Goal: Task Accomplishment & Management: Manage account settings

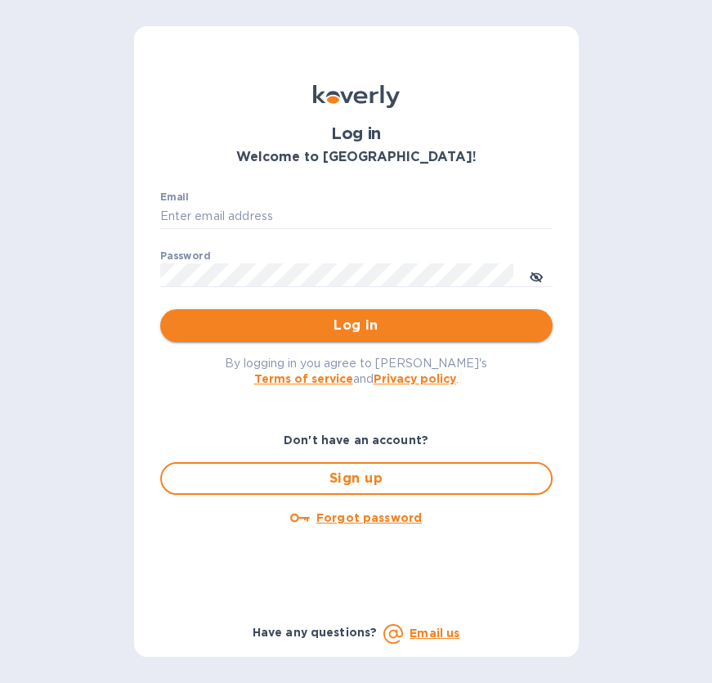
type input "rio@styleedit.com"
click at [362, 325] on span "Log in" at bounding box center [356, 326] width 366 height 20
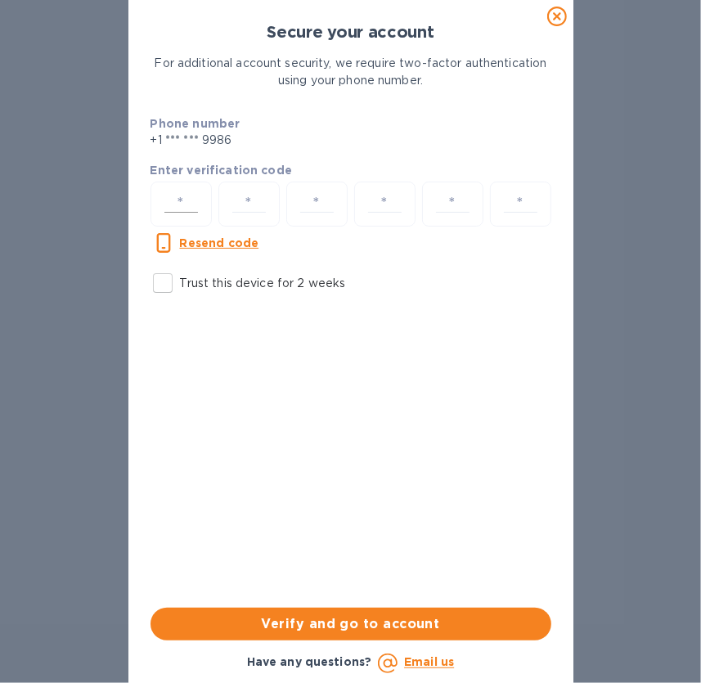
click at [188, 195] on input "number" at bounding box center [181, 204] width 47 height 30
paste input "2"
type input "2"
type input "9"
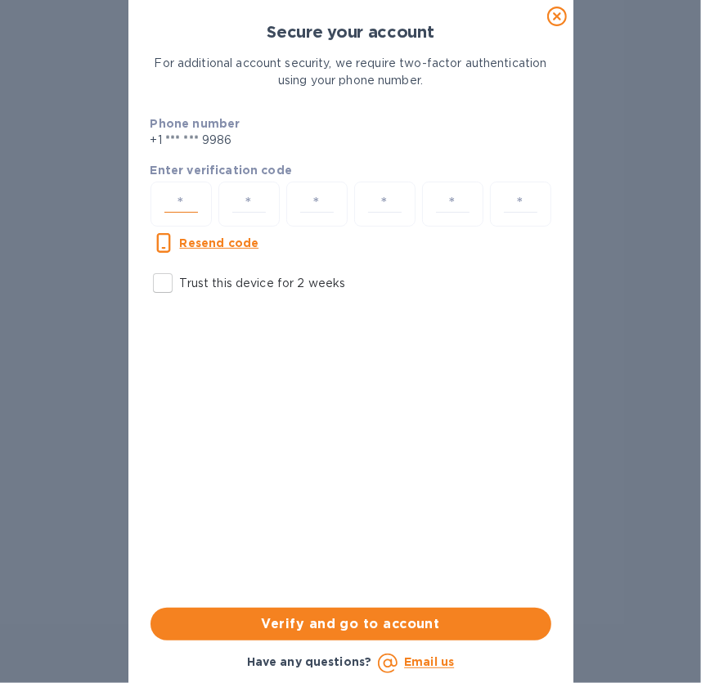
type input "9"
type input "2"
type input "5"
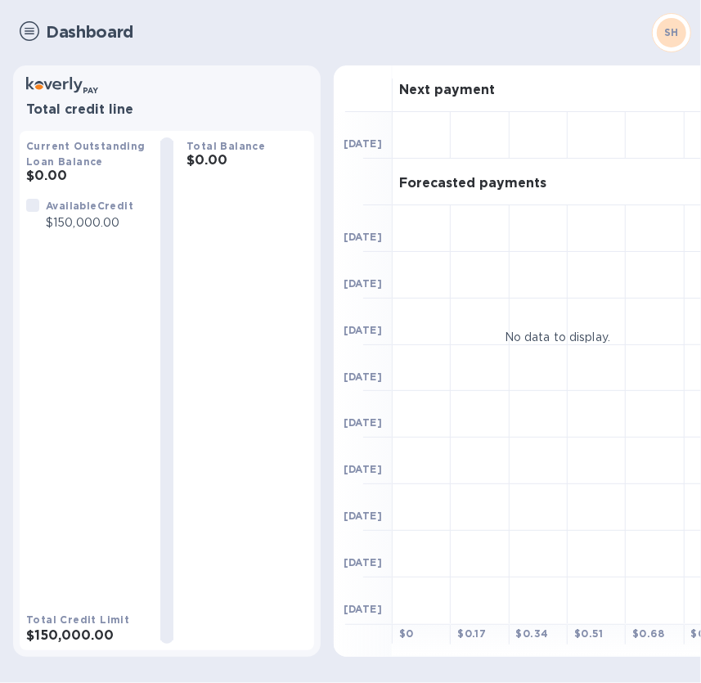
click at [20, 26] on img at bounding box center [30, 31] width 20 height 20
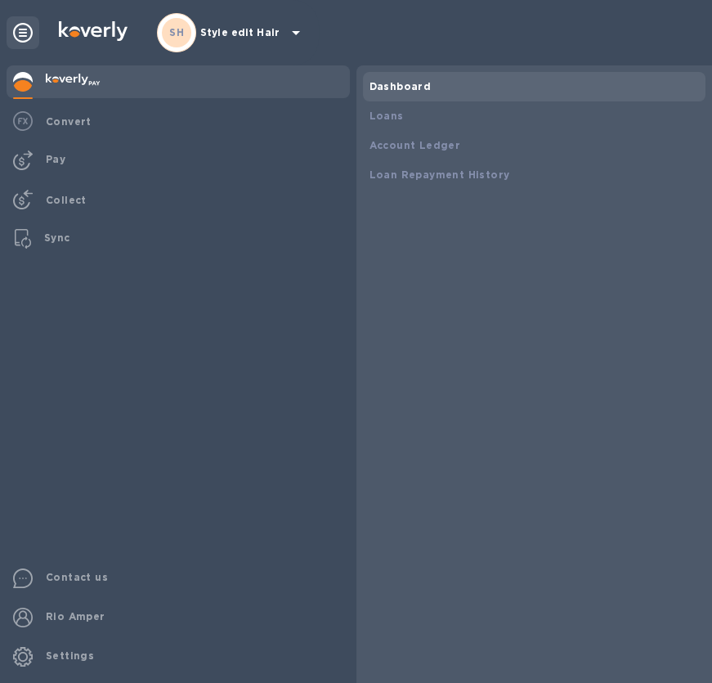
click at [248, 31] on p "Style edit Hair" at bounding box center [241, 32] width 82 height 11
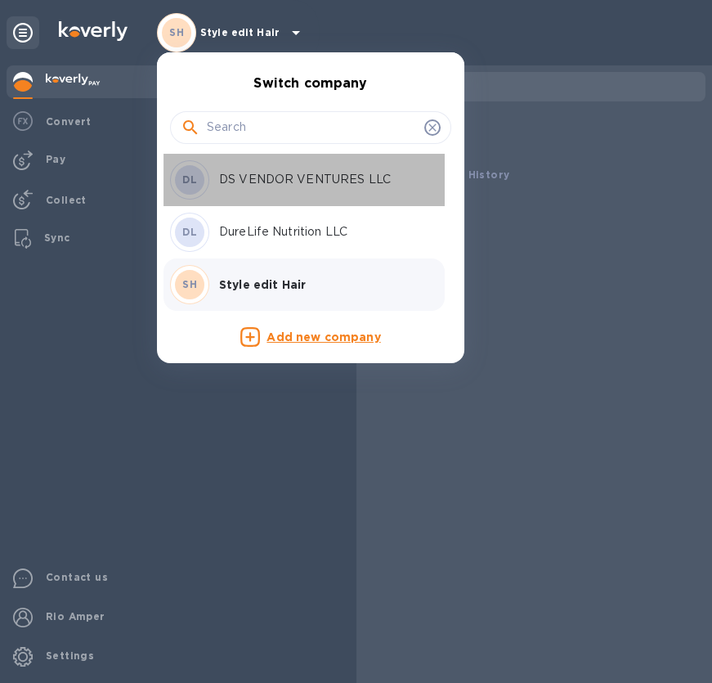
click at [286, 180] on p "DS VENDOR VENTURES LLC" at bounding box center [322, 179] width 206 height 17
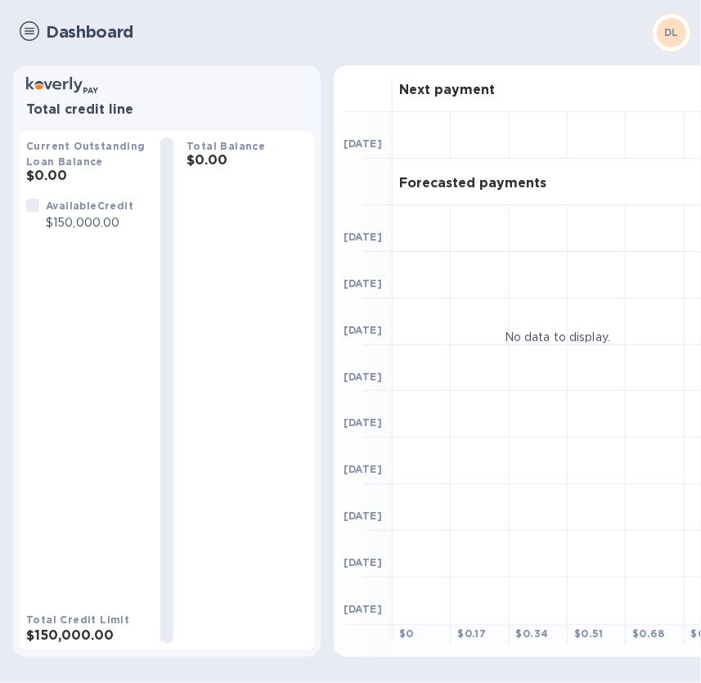
click at [25, 29] on img at bounding box center [30, 31] width 20 height 20
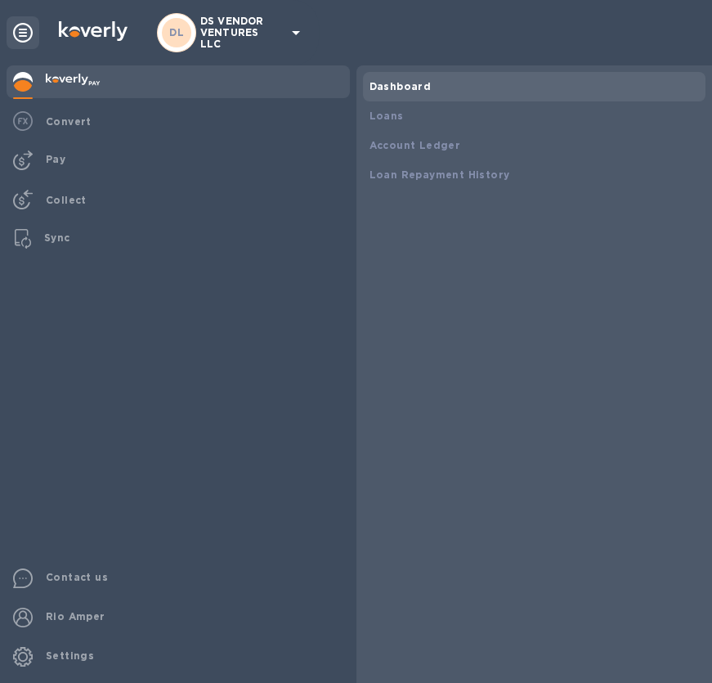
click at [251, 33] on p "DS VENDOR VENTURES LLC" at bounding box center [241, 33] width 82 height 34
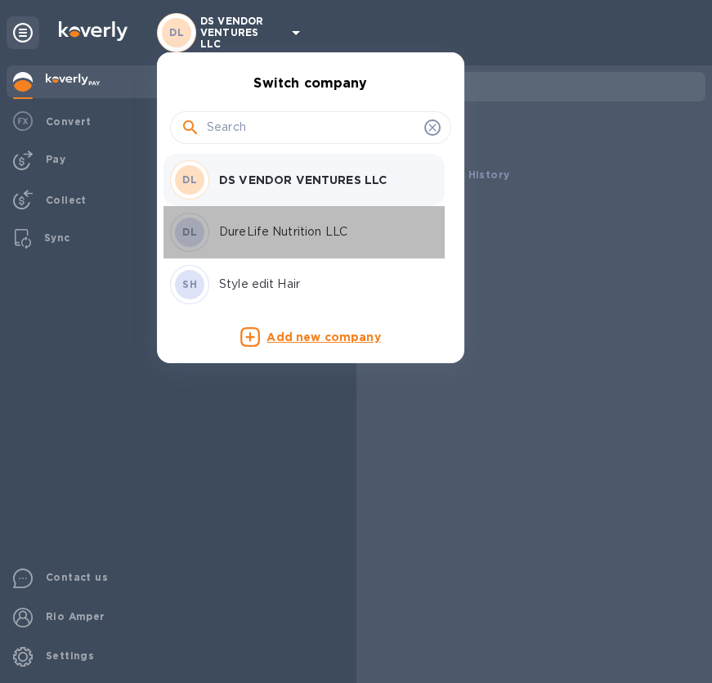
click at [258, 226] on p "DureLife Nutrition LLC" at bounding box center [322, 231] width 206 height 17
